Goal: Task Accomplishment & Management: Use online tool/utility

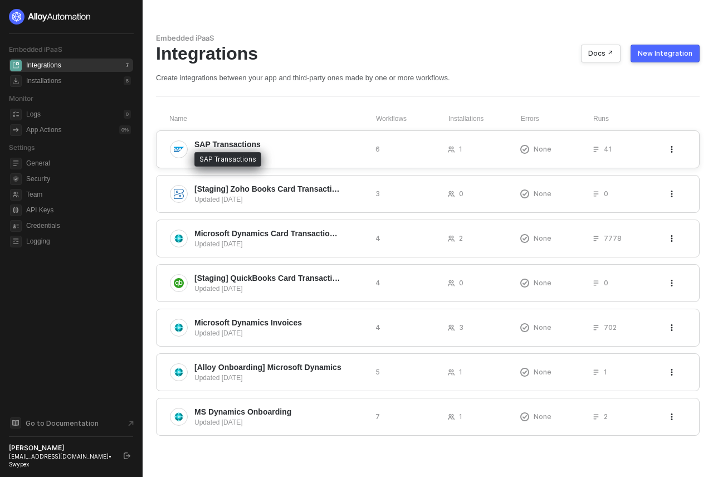
click at [258, 140] on span "SAP Transactions" at bounding box center [228, 144] width 66 height 11
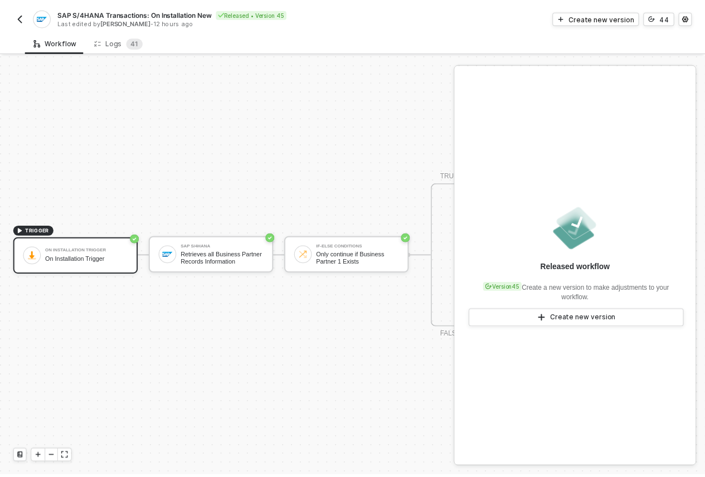
scroll to position [29, 2]
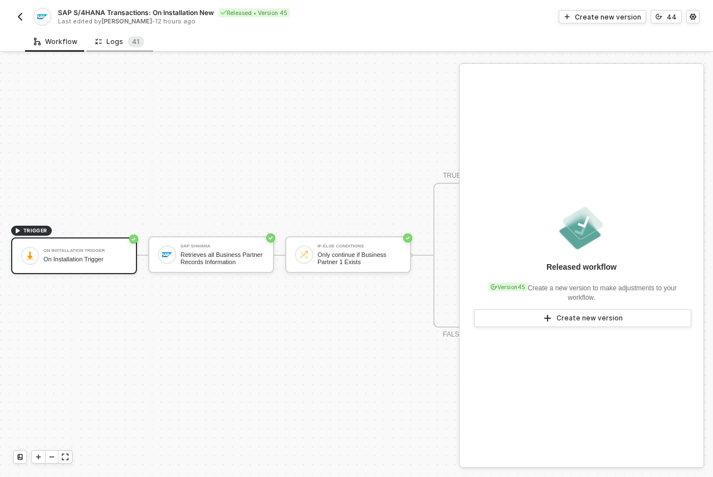
click at [120, 36] on div "Logs 4 1" at bounding box center [119, 41] width 49 height 11
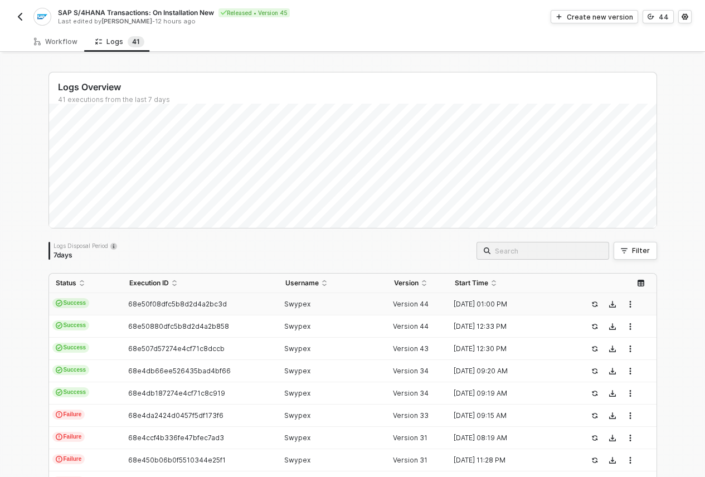
click at [205, 298] on td "68e50f08dfc5b8d2d4a2bc3d" at bounding box center [201, 304] width 156 height 22
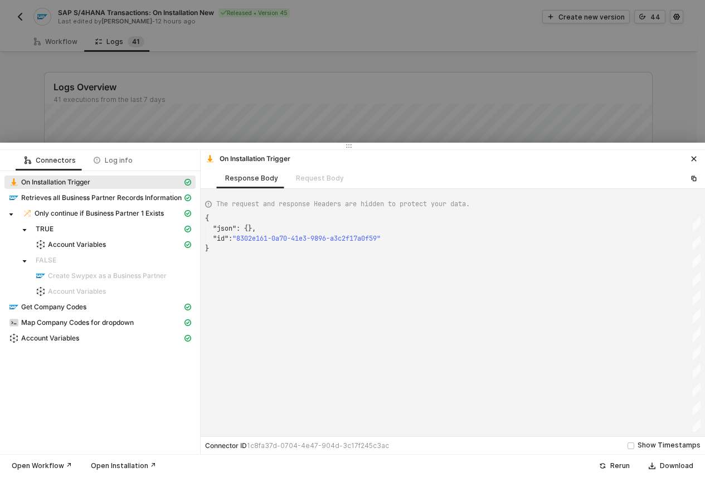
scroll to position [30, 0]
click at [67, 333] on div "Account Variables" at bounding box center [95, 338] width 173 height 10
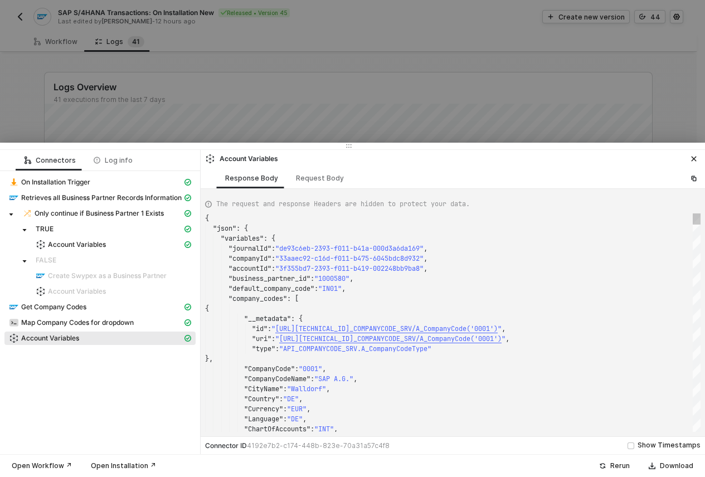
click at [335, 289] on span ""IN01"" at bounding box center [329, 288] width 23 height 9
click at [337, 279] on span ""1000580"" at bounding box center [331, 278] width 35 height 9
click at [337, 279] on div "{ "json" : { "variables" : { "journalId" : "de93c6eb-2393-f011-b41a-000d3a6da16…" at bounding box center [453, 322] width 496 height 218
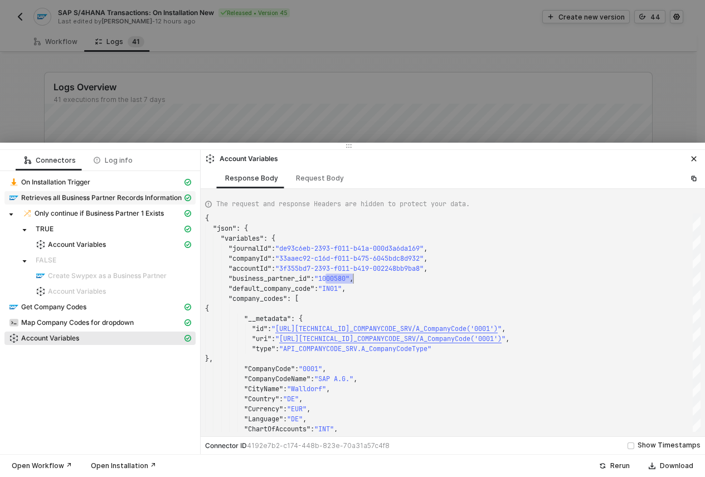
click at [69, 193] on span "Retrieves all Business Partner Records Information" at bounding box center [101, 197] width 161 height 9
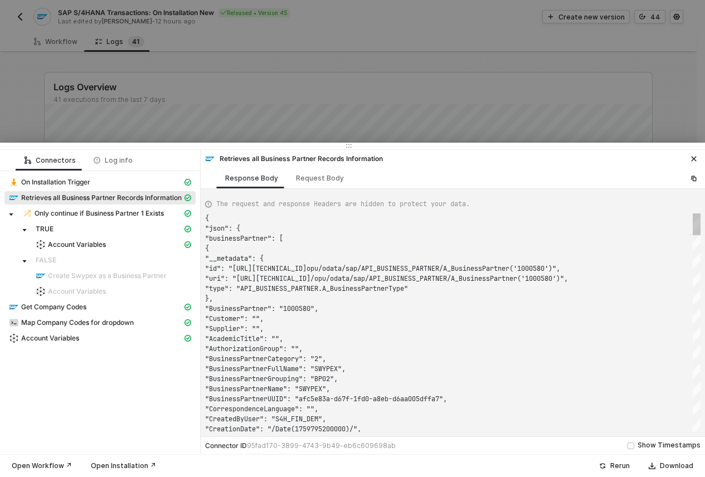
scroll to position [0, 0]
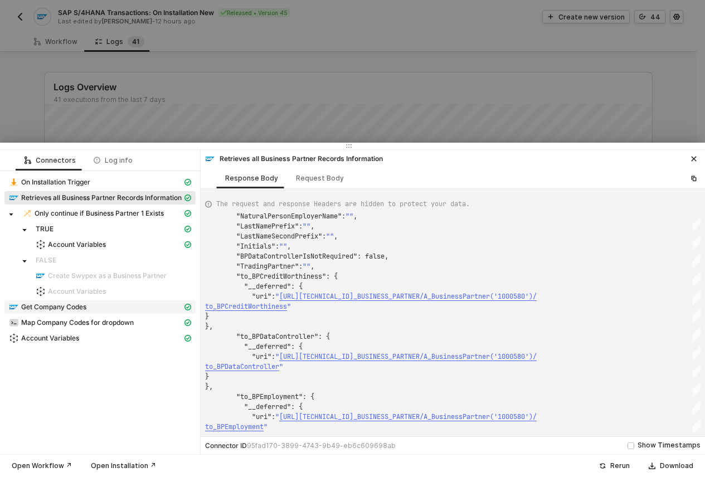
click at [42, 303] on span "Get Company Codes" at bounding box center [53, 307] width 65 height 9
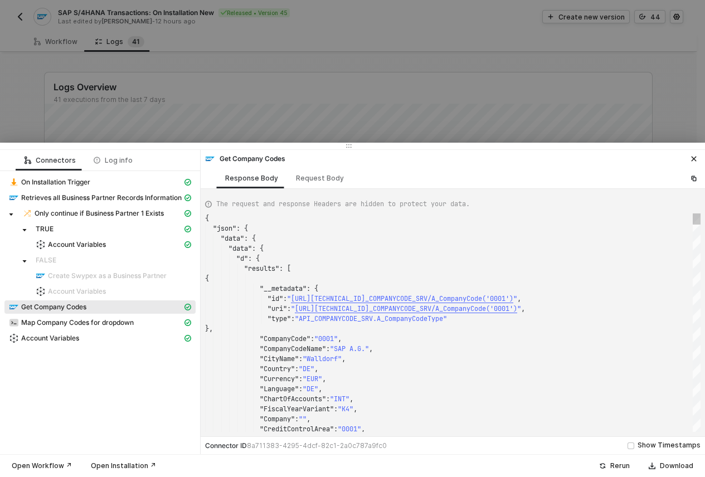
scroll to position [100, 0]
type textarea ""type": "API_COMPANYCODE_SRV.A_CompanyCodeType" }, "CompanyCode": "0001", "Comp…"
